Goal: Task Accomplishment & Management: Manage account settings

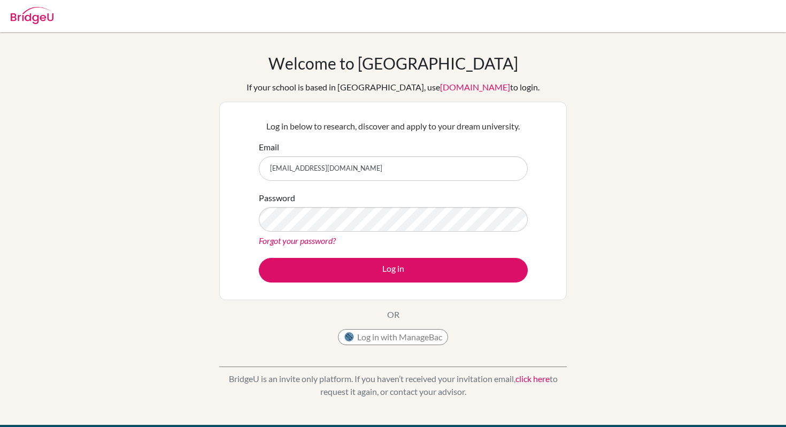
click at [303, 239] on link "Forgot your password?" at bounding box center [297, 240] width 77 height 10
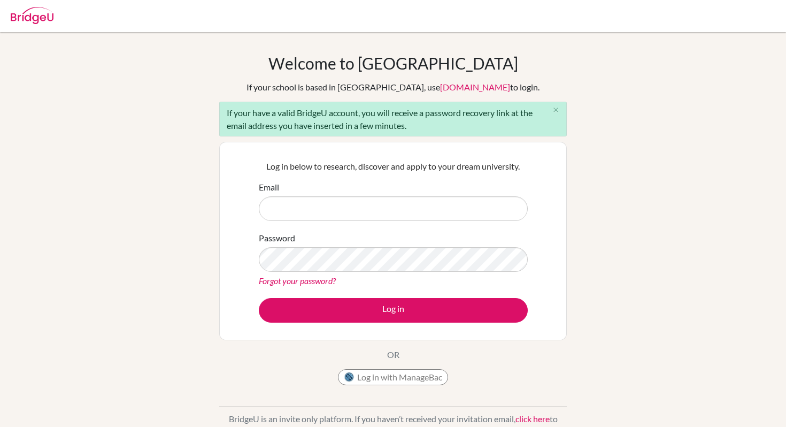
click at [418, 202] on input "Email" at bounding box center [393, 208] width 269 height 25
type input "[EMAIL_ADDRESS][DOMAIN_NAME]"
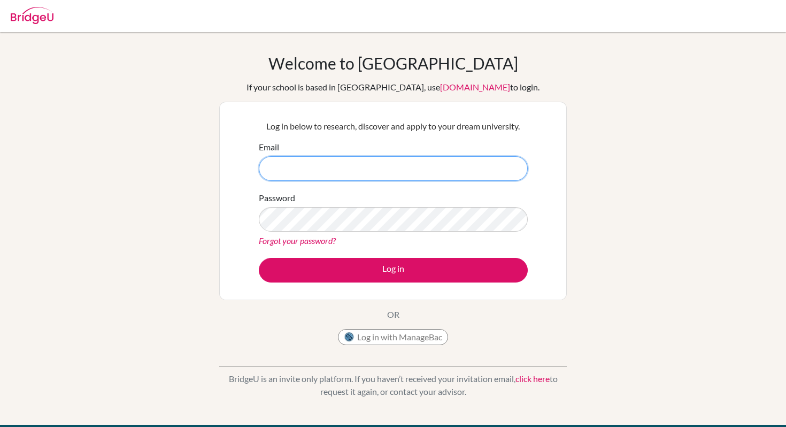
click at [397, 163] on input "Email" at bounding box center [393, 168] width 269 height 25
type input "[EMAIL_ADDRESS][DOMAIN_NAME]"
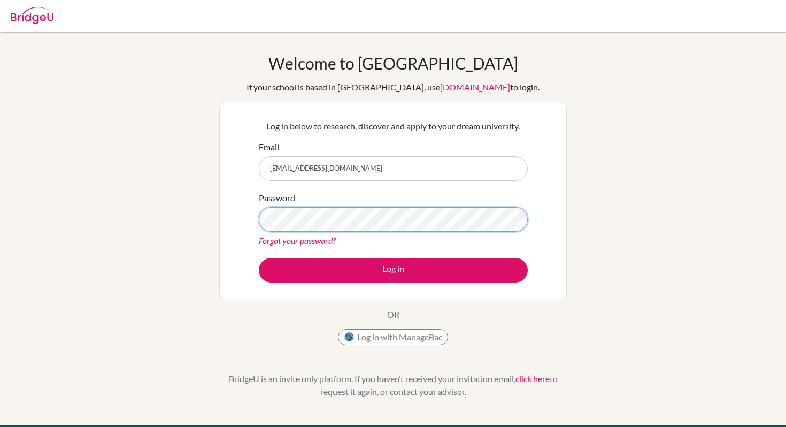
click at [259, 258] on button "Log in" at bounding box center [393, 270] width 269 height 25
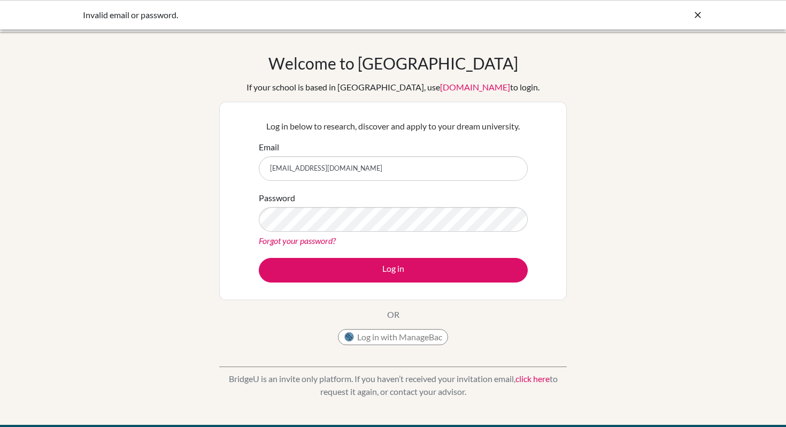
type input "WOM68486@scis-student.org"
click at [259, 258] on button "Log in" at bounding box center [393, 270] width 269 height 25
drag, startPoint x: 373, startPoint y: 169, endPoint x: 259, endPoint y: 169, distance: 113.9
click at [259, 169] on input "[EMAIL_ADDRESS][DOMAIN_NAME]" at bounding box center [393, 168] width 269 height 25
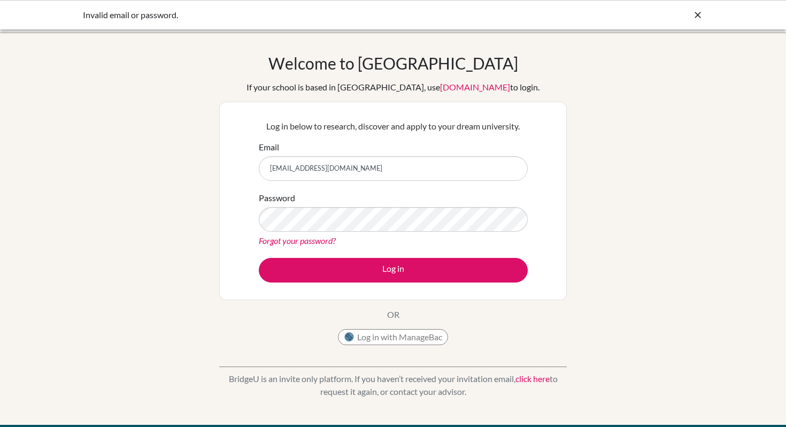
type input "[EMAIL_ADDRESS][DOMAIN_NAME]"
click at [259, 258] on button "Log in" at bounding box center [393, 270] width 269 height 25
click at [284, 244] on link "Forgot your password?" at bounding box center [297, 240] width 77 height 10
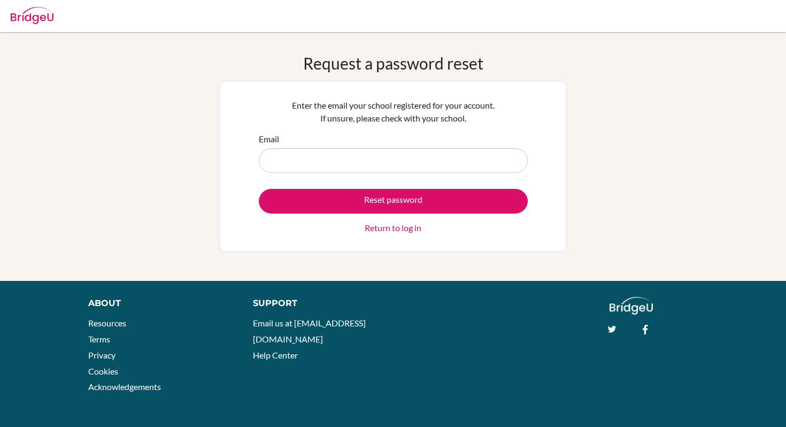
type input "[EMAIL_ADDRESS][DOMAIN_NAME]"
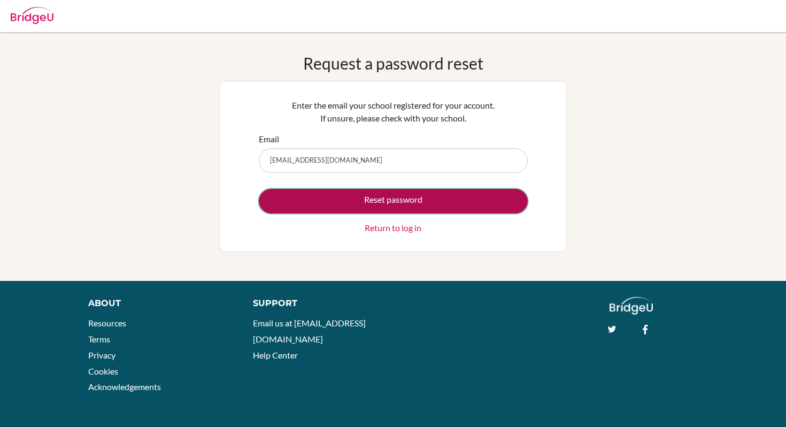
click at [322, 205] on button "Reset password" at bounding box center [393, 201] width 269 height 25
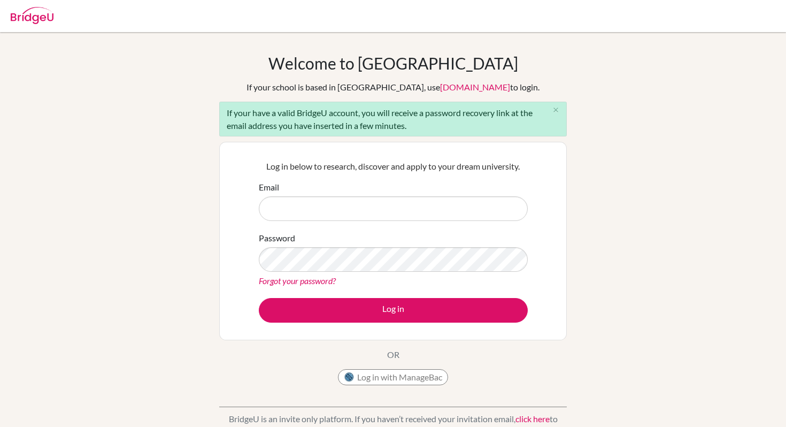
click at [359, 177] on div "Log in below to research, discover and apply to your dream university. Email Pa…" at bounding box center [393, 241] width 282 height 176
click at [291, 215] on input "Email" at bounding box center [393, 208] width 269 height 25
paste input "[EMAIL_ADDRESS][DOMAIN_NAME]"
click at [292, 205] on input "Email" at bounding box center [393, 208] width 269 height 25
type input "[EMAIL_ADDRESS][DOMAIN_NAME]"
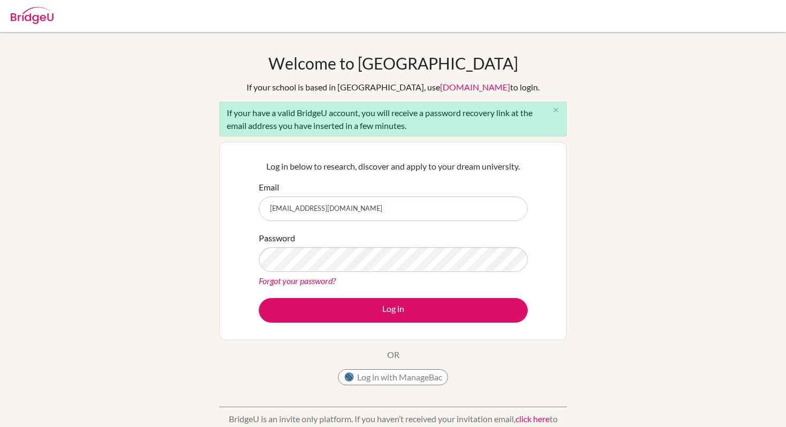
click at [311, 160] on p "Log in below to research, discover and apply to your dream university." at bounding box center [393, 166] width 269 height 13
click at [440, 88] on link "[DOMAIN_NAME]" at bounding box center [475, 87] width 70 height 10
click at [447, 86] on link "[DOMAIN_NAME]" at bounding box center [475, 87] width 70 height 10
